Goal: Task Accomplishment & Management: Manage account settings

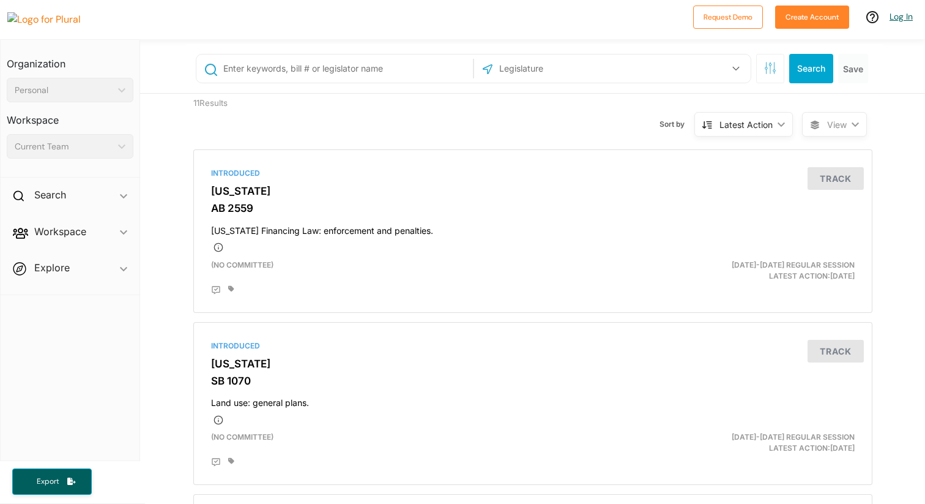
click at [895, 18] on link "Log In" at bounding box center [901, 16] width 23 height 11
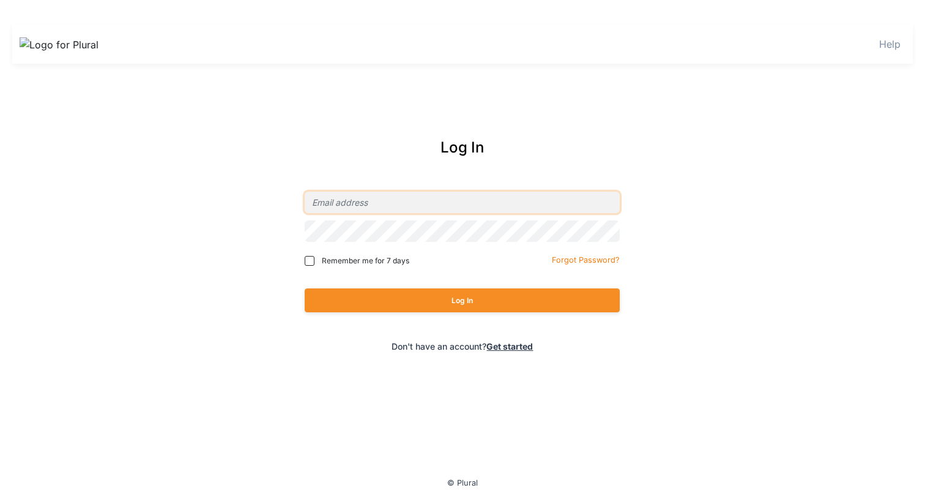
click at [424, 195] on input "email" at bounding box center [462, 202] width 315 height 21
type input "[EMAIL_ADDRESS][DOMAIN_NAME]"
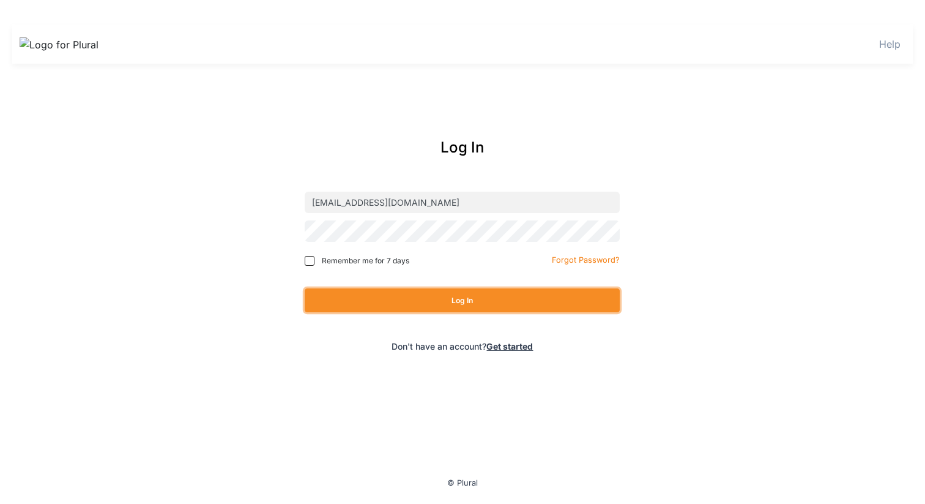
click at [524, 295] on button "Log In" at bounding box center [462, 300] width 315 height 24
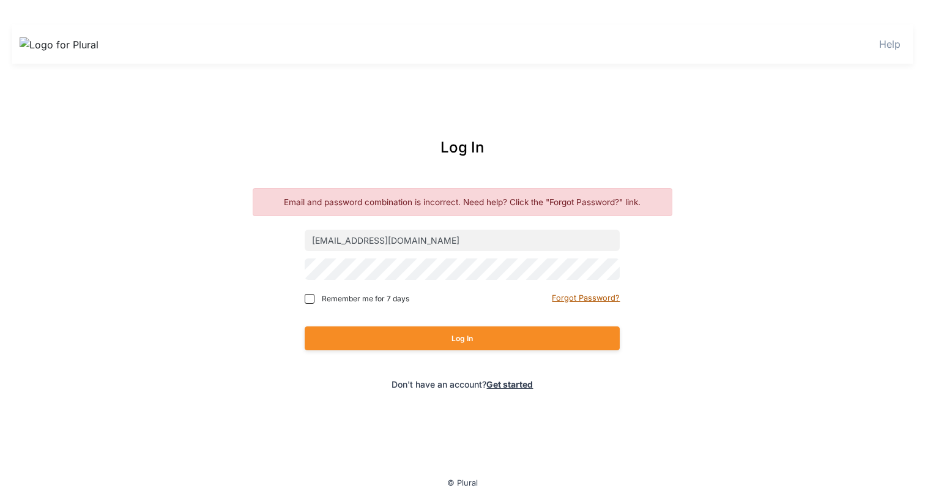
click at [559, 293] on small "Forgot Password?" at bounding box center [586, 297] width 68 height 9
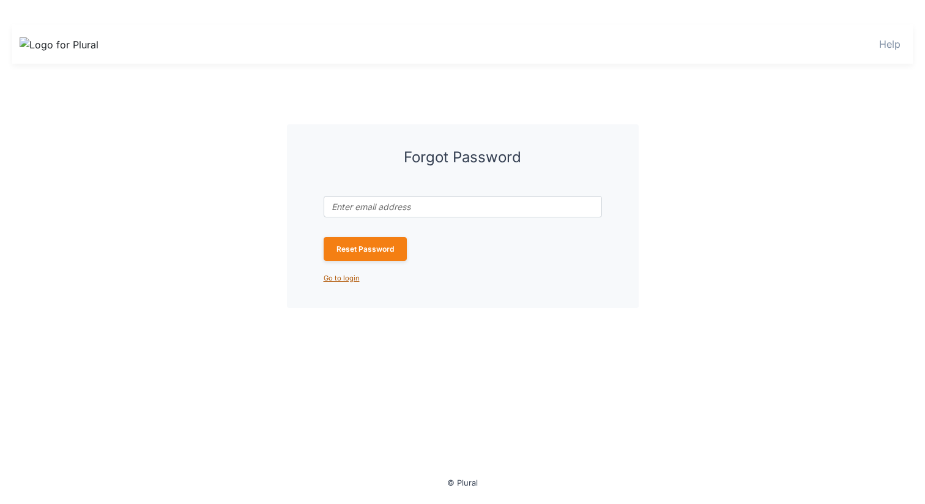
click at [346, 275] on small "Go to login" at bounding box center [342, 278] width 36 height 9
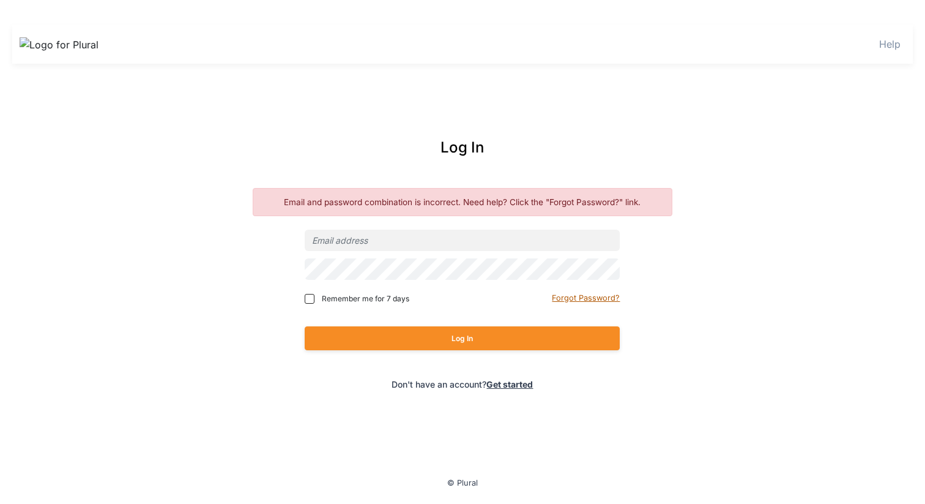
click at [578, 299] on small "Forgot Password?" at bounding box center [586, 297] width 68 height 9
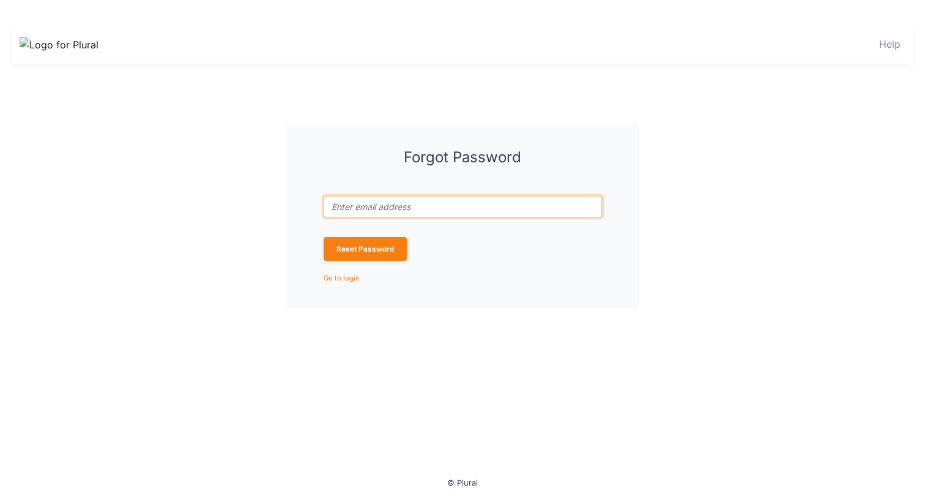
click at [451, 207] on input "Email address associated with account *" at bounding box center [463, 206] width 278 height 21
click at [428, 155] on h3 "Forgot Password" at bounding box center [463, 158] width 278 height 18
